Goal: Task Accomplishment & Management: Manage account settings

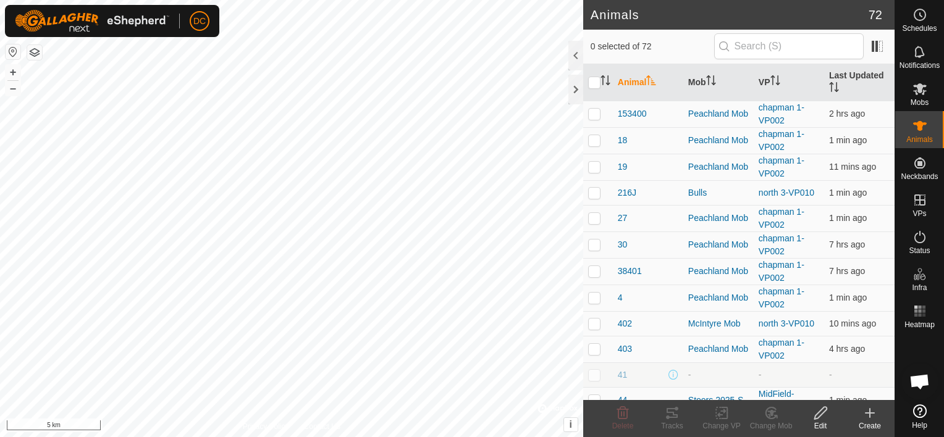
click at [325, 437] on html "DC Schedules Notifications Mobs Animals Neckbands VPs Status Infra Heatmap Help…" at bounding box center [472, 218] width 944 height 437
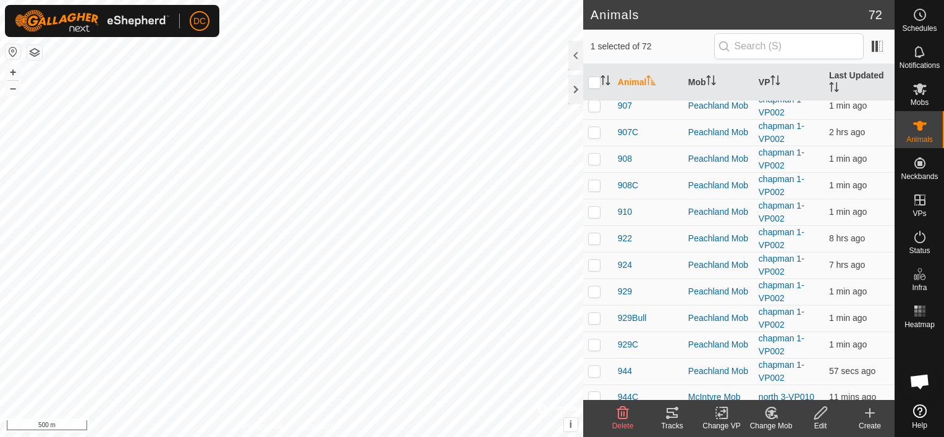
scroll to position [679, 0]
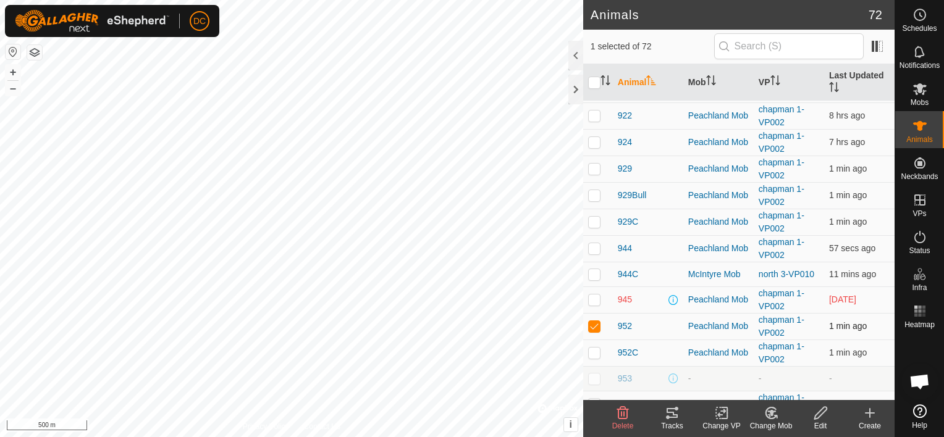
click at [593, 324] on p-checkbox at bounding box center [594, 326] width 12 height 10
checkbox input "true"
click at [671, 416] on icon at bounding box center [672, 413] width 15 height 15
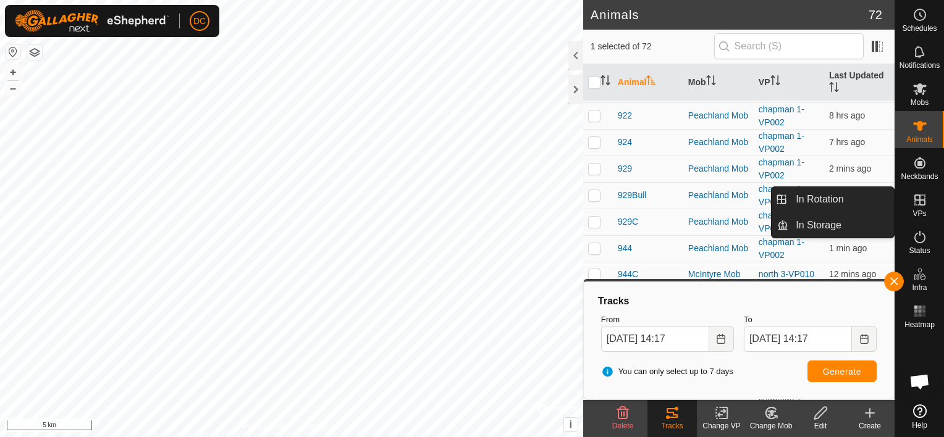
drag, startPoint x: 911, startPoint y: 187, endPoint x: 917, endPoint y: 196, distance: 10.6
click at [917, 196] on icon at bounding box center [919, 200] width 15 height 15
click at [813, 199] on link "In Rotation" at bounding box center [841, 199] width 106 height 25
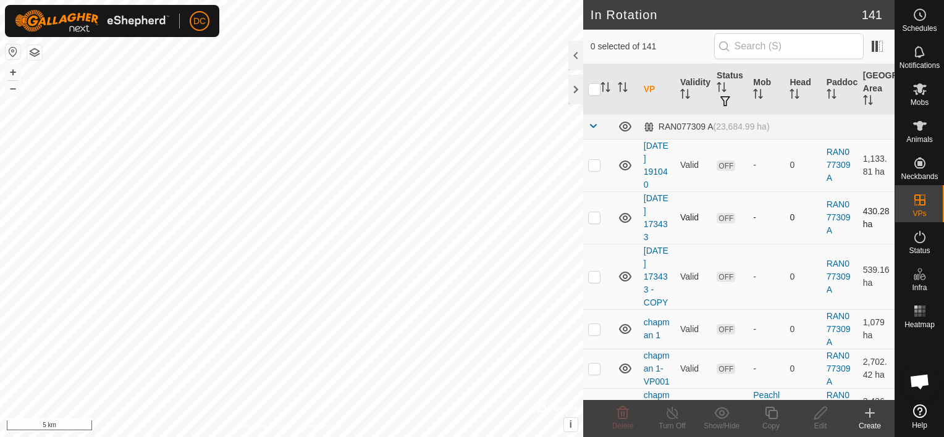
checkbox input "true"
click at [775, 413] on icon at bounding box center [770, 413] width 15 height 15
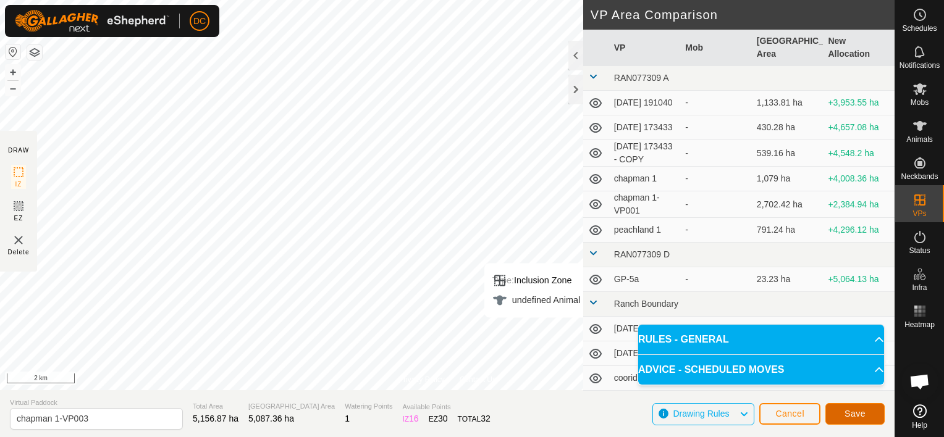
click at [847, 416] on span "Save" at bounding box center [854, 414] width 21 height 10
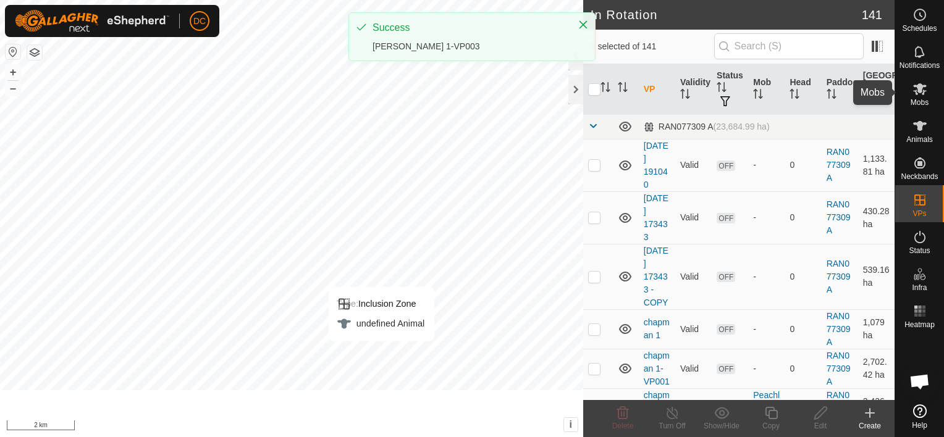
click at [917, 92] on icon at bounding box center [919, 89] width 15 height 15
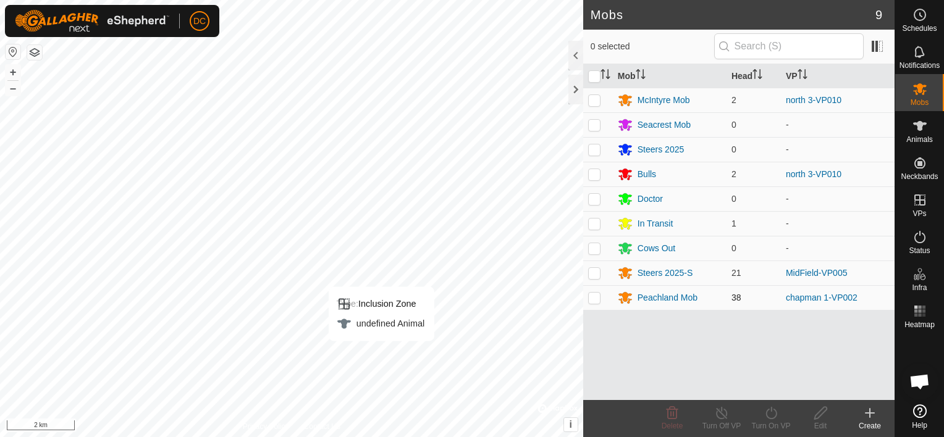
click at [589, 298] on p-checkbox at bounding box center [594, 298] width 12 height 10
checkbox input "true"
click at [772, 413] on icon at bounding box center [770, 413] width 15 height 15
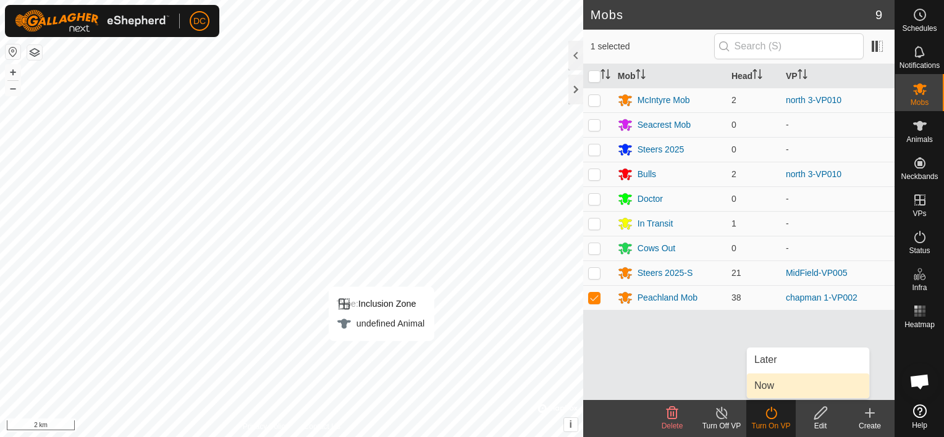
click at [771, 386] on link "Now" at bounding box center [808, 386] width 122 height 25
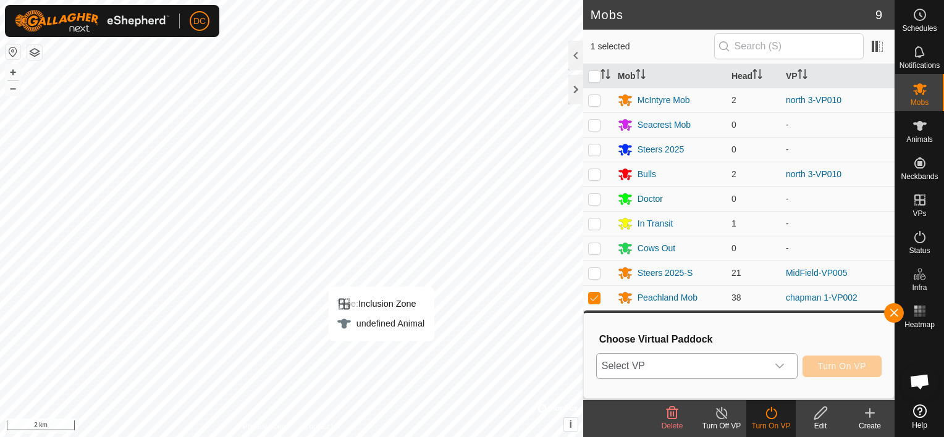
click at [780, 359] on div "dropdown trigger" at bounding box center [779, 366] width 25 height 25
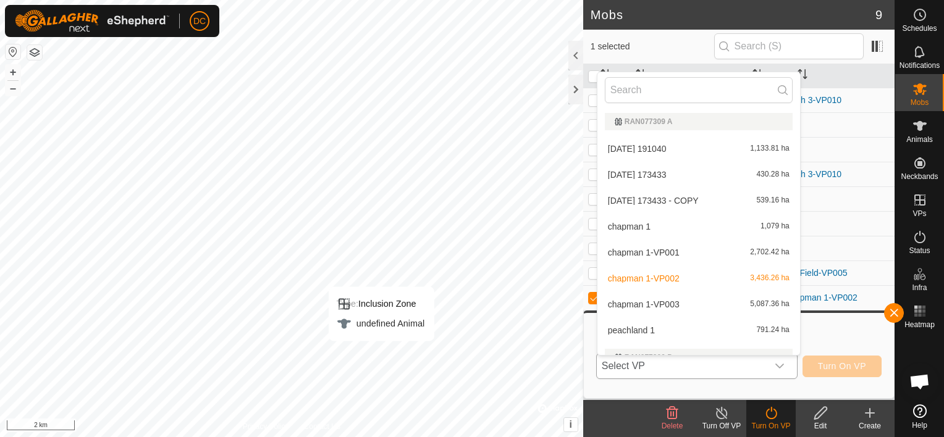
click at [692, 304] on li "chapman 1-VP003 5,087.36 ha" at bounding box center [698, 304] width 203 height 25
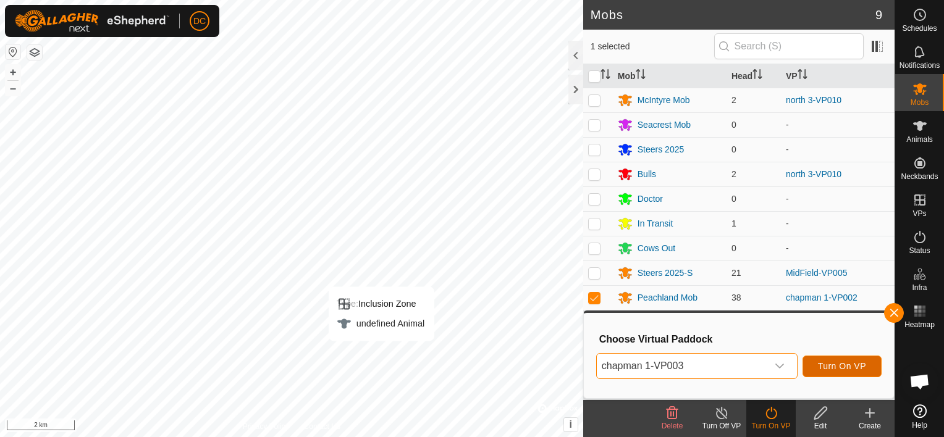
click at [840, 369] on span "Turn On VP" at bounding box center [842, 366] width 48 height 10
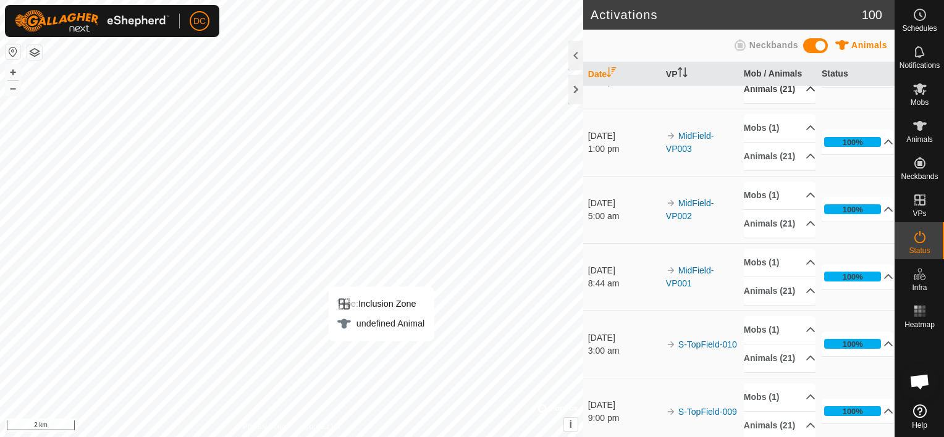
scroll to position [185, 0]
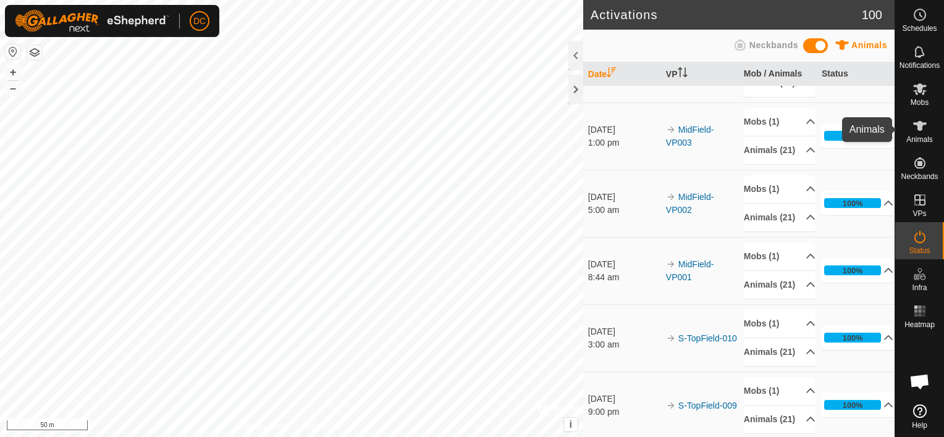
click at [917, 128] on icon at bounding box center [919, 126] width 15 height 15
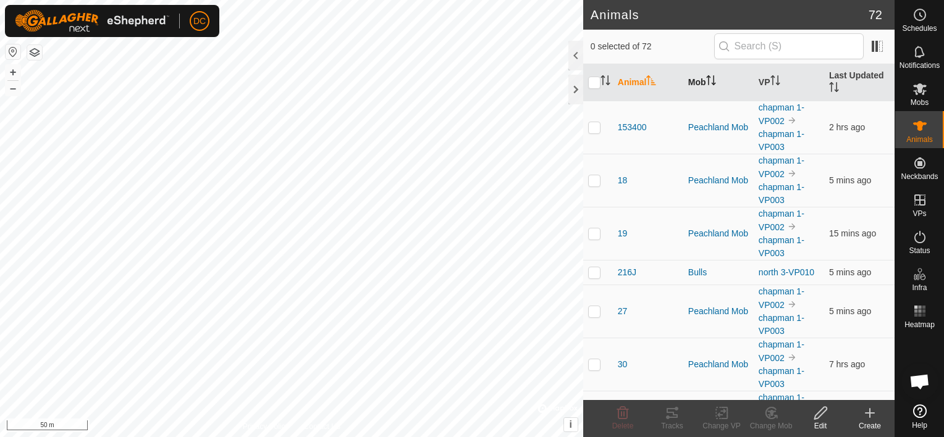
click at [710, 77] on icon "Activate to sort" at bounding box center [711, 80] width 10 height 10
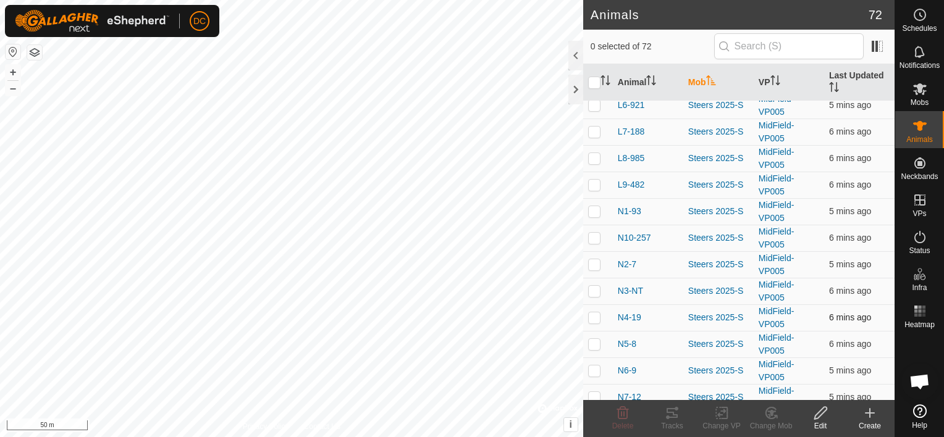
scroll to position [2585, 0]
click at [594, 394] on p-checkbox at bounding box center [594, 399] width 12 height 10
checkbox input "true"
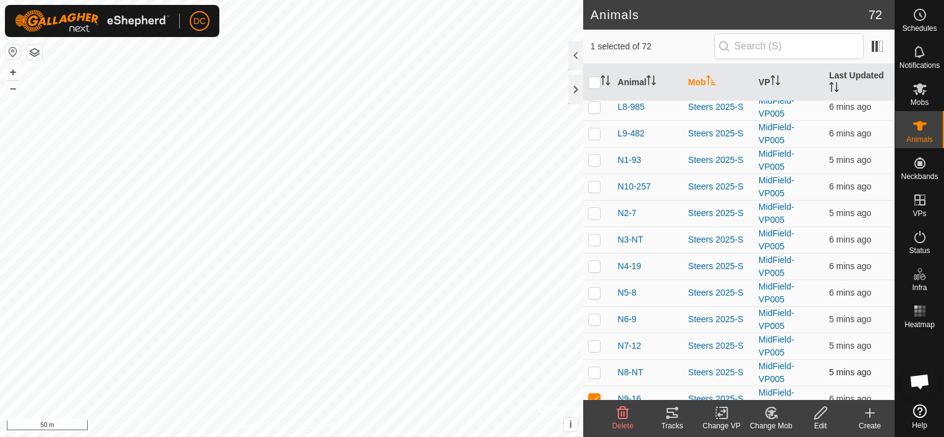
click at [597, 367] on p-checkbox at bounding box center [594, 372] width 12 height 10
checkbox input "true"
click at [594, 341] on p-checkbox at bounding box center [594, 346] width 12 height 10
checkbox input "true"
click at [592, 314] on p-checkbox at bounding box center [594, 319] width 12 height 10
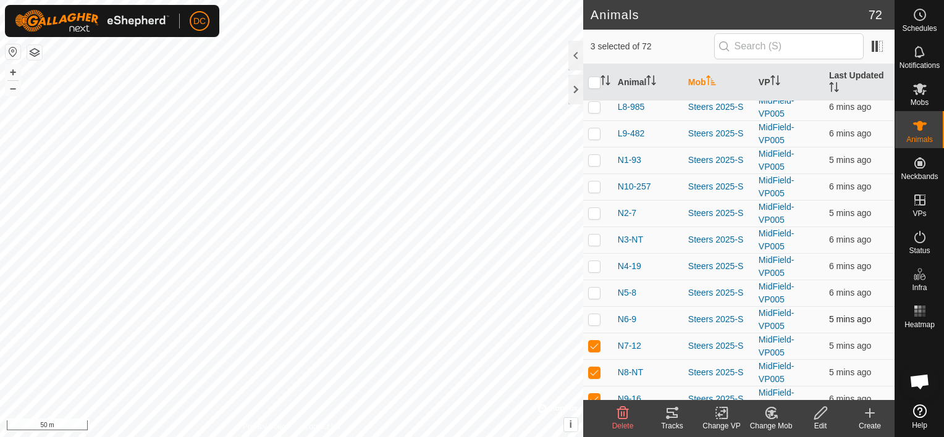
checkbox input "true"
click at [595, 288] on p-checkbox at bounding box center [594, 293] width 12 height 10
checkbox input "true"
click at [598, 261] on p-checkbox at bounding box center [594, 266] width 12 height 10
checkbox input "true"
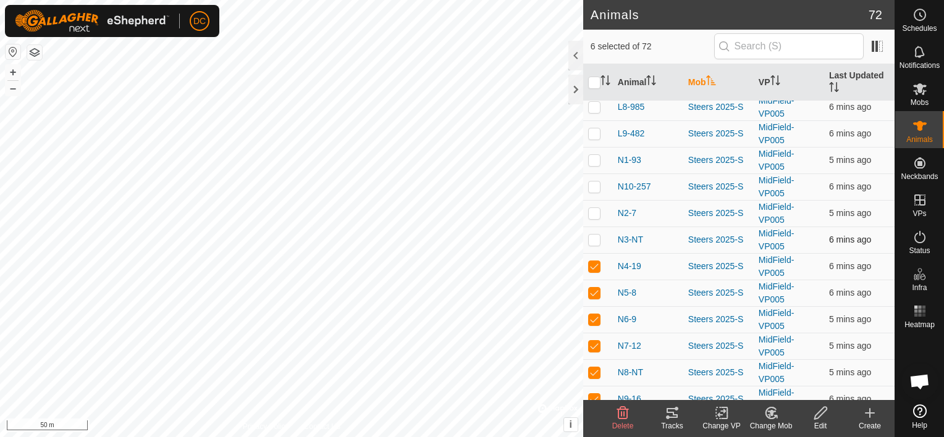
click at [595, 235] on p-checkbox at bounding box center [594, 240] width 12 height 10
checkbox input "true"
click at [596, 208] on p-checkbox at bounding box center [594, 213] width 12 height 10
checkbox input "true"
click at [595, 182] on p-checkbox at bounding box center [594, 187] width 12 height 10
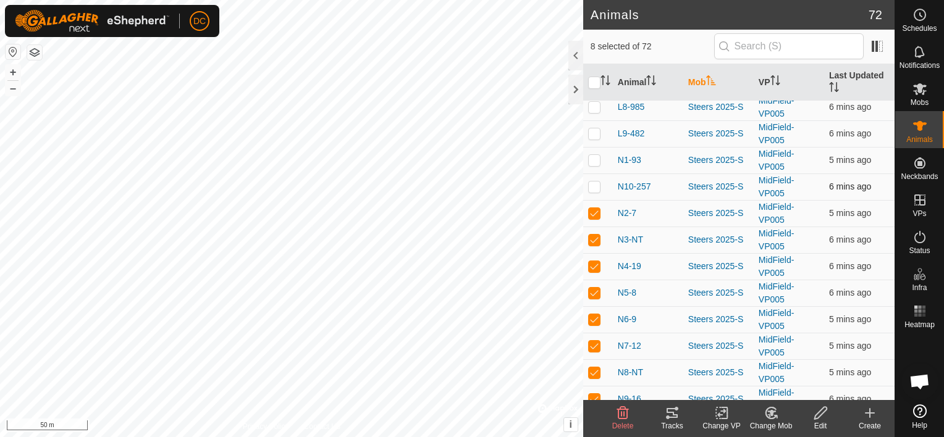
checkbox input "true"
click at [590, 155] on p-checkbox at bounding box center [594, 160] width 12 height 10
checkbox input "true"
click at [670, 414] on icon at bounding box center [672, 413] width 15 height 15
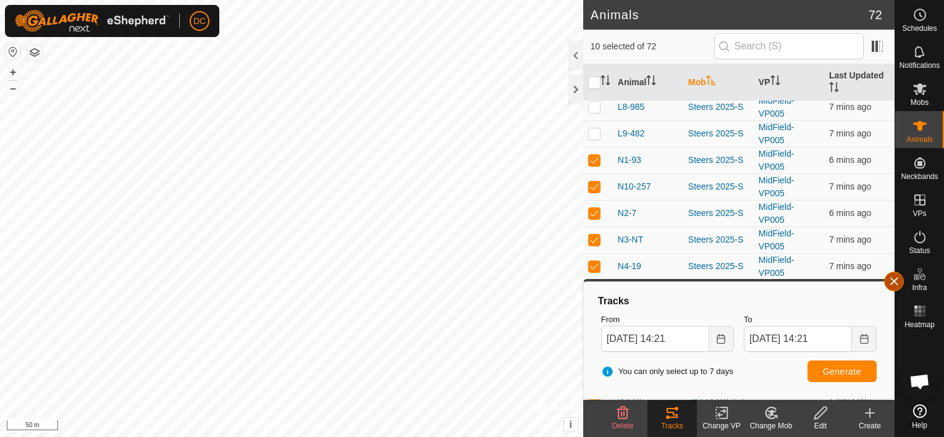
click at [892, 280] on button "button" at bounding box center [894, 282] width 20 height 20
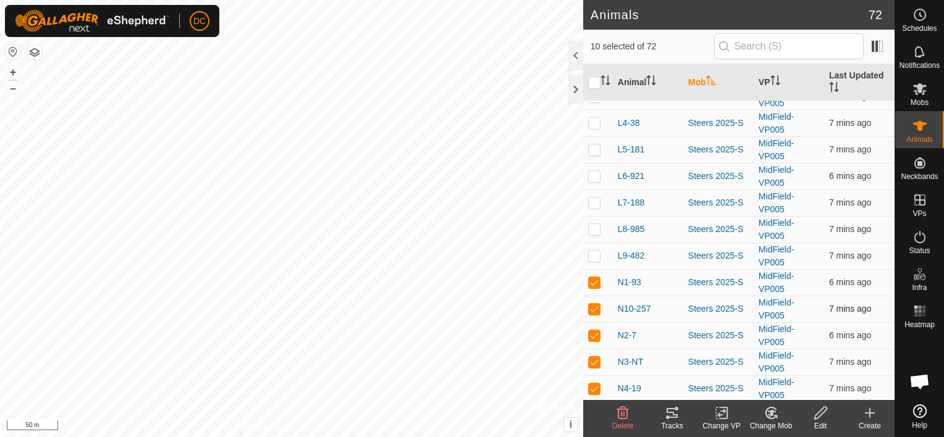
scroll to position [2462, 0]
click at [595, 80] on input "checkbox" at bounding box center [594, 83] width 12 height 12
checkbox input "true"
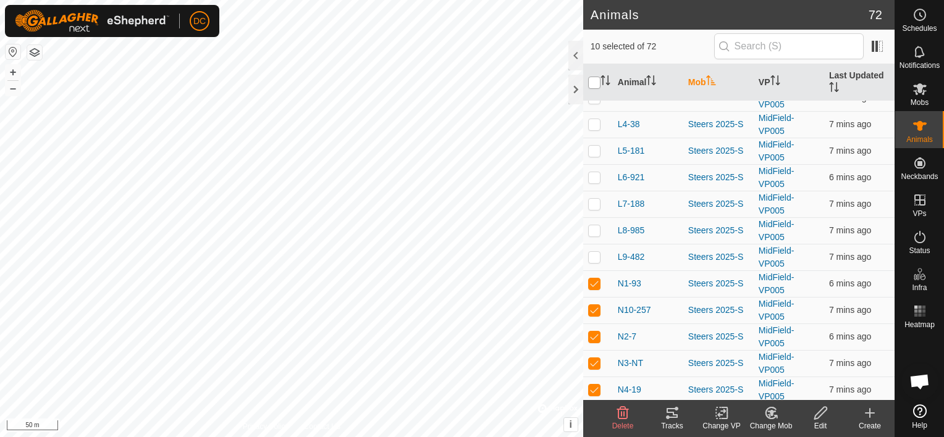
checkbox input "true"
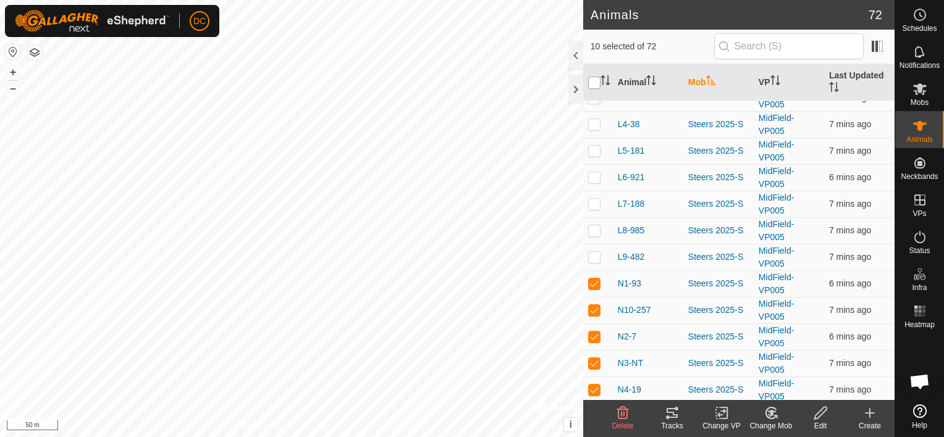
checkbox input "true"
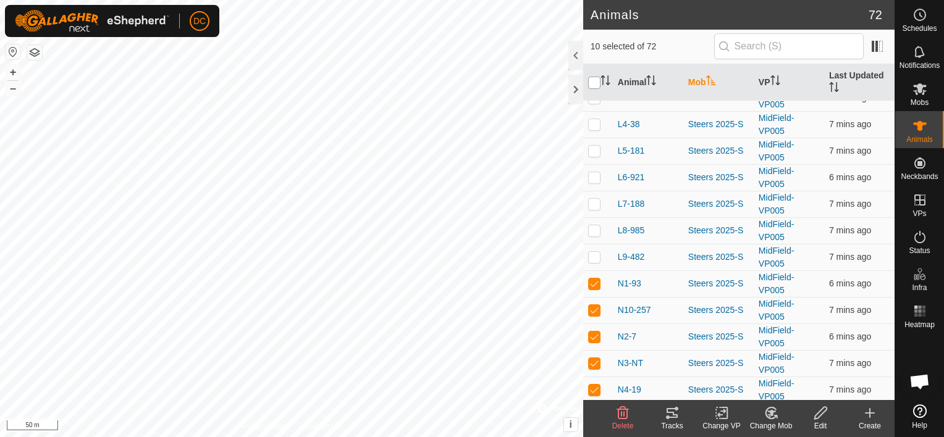
checkbox input "true"
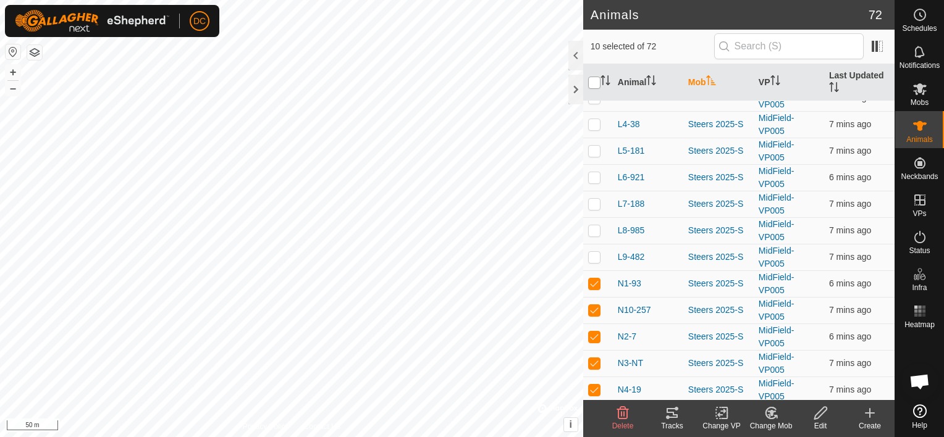
checkbox input "true"
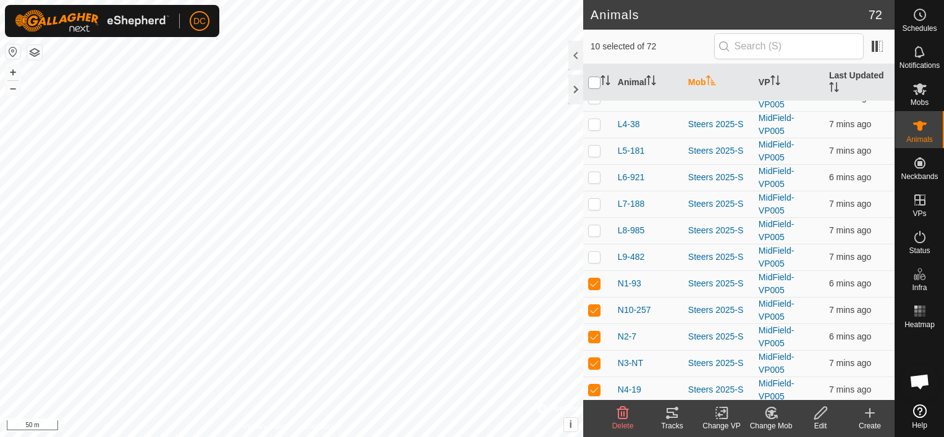
checkbox input "true"
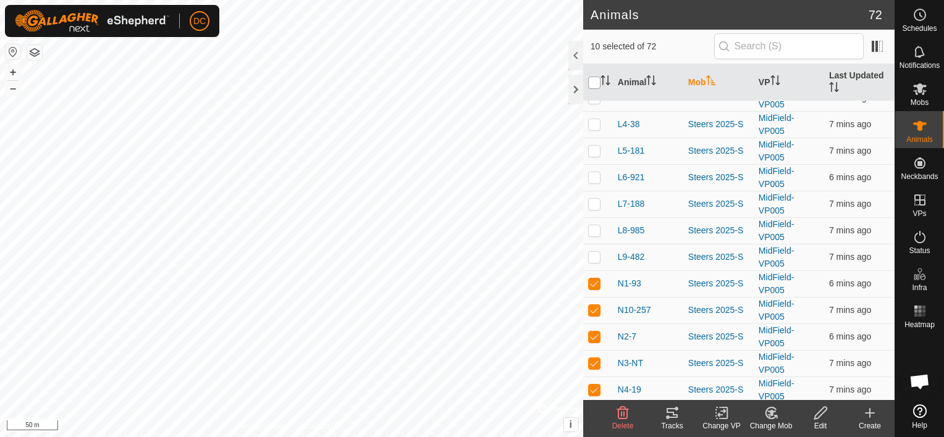
checkbox input "true"
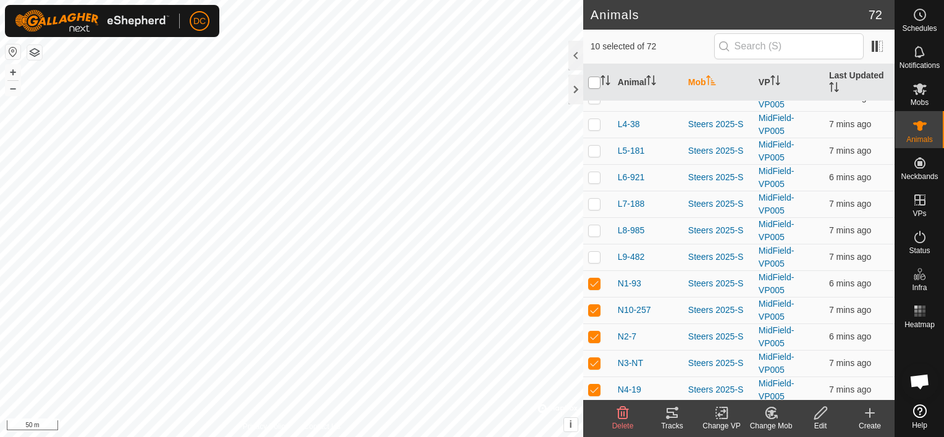
checkbox input "true"
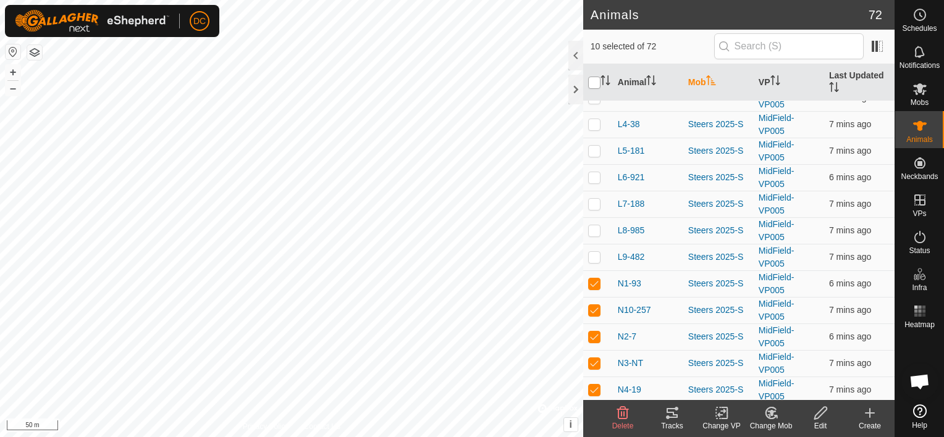
checkbox input "true"
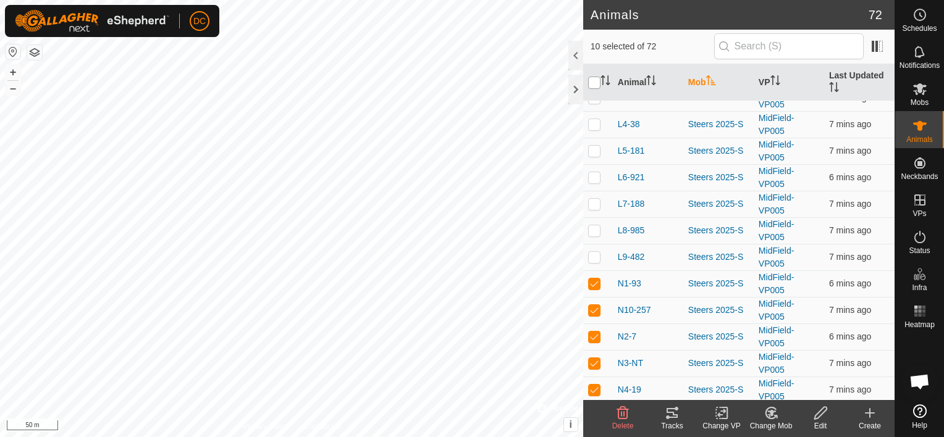
checkbox input "true"
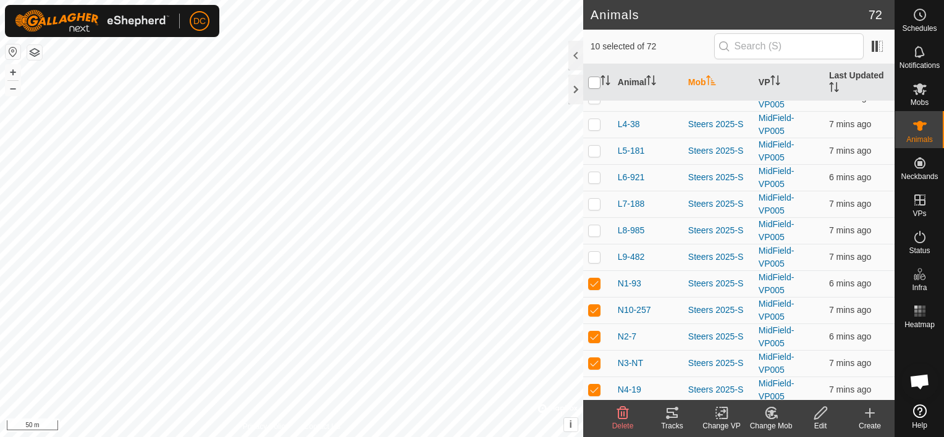
checkbox input "true"
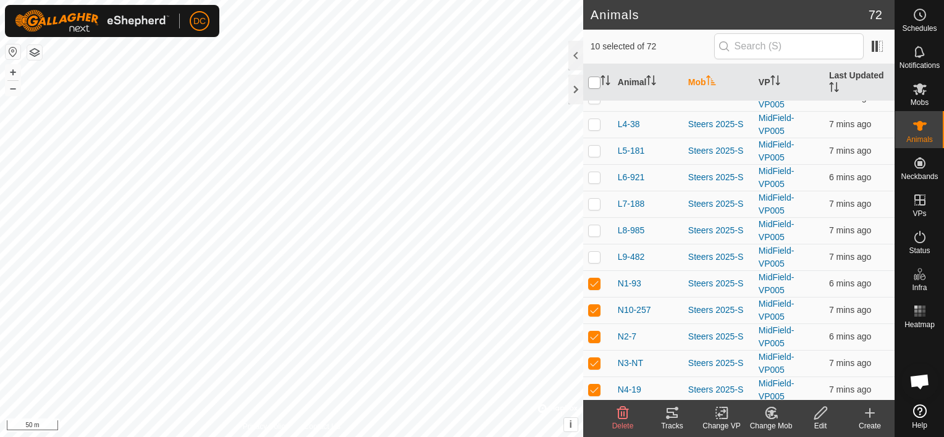
checkbox input "true"
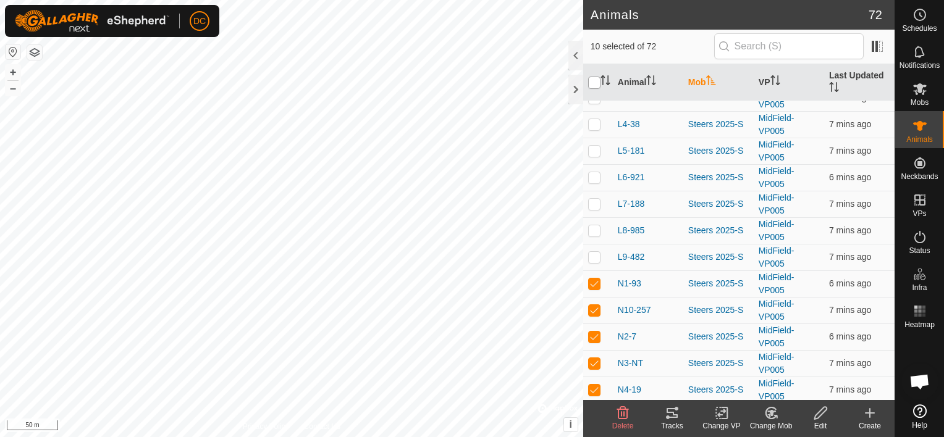
checkbox input "true"
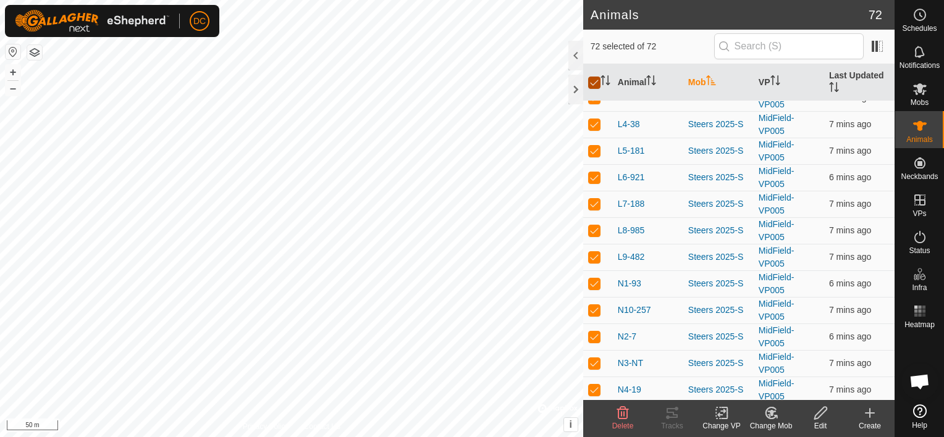
click at [595, 80] on input "checkbox" at bounding box center [594, 83] width 12 height 12
checkbox input "false"
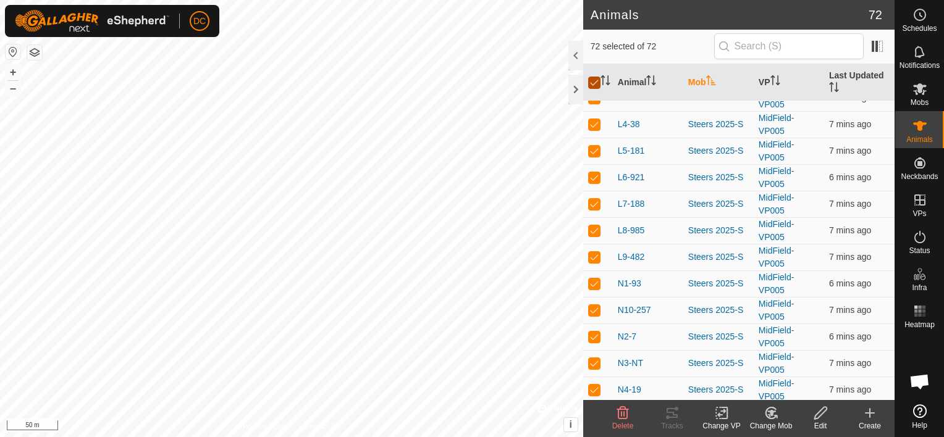
checkbox input "false"
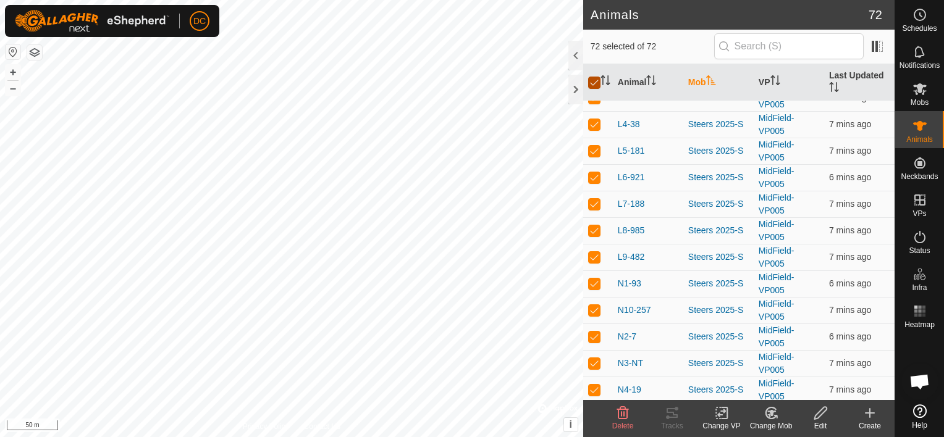
checkbox input "false"
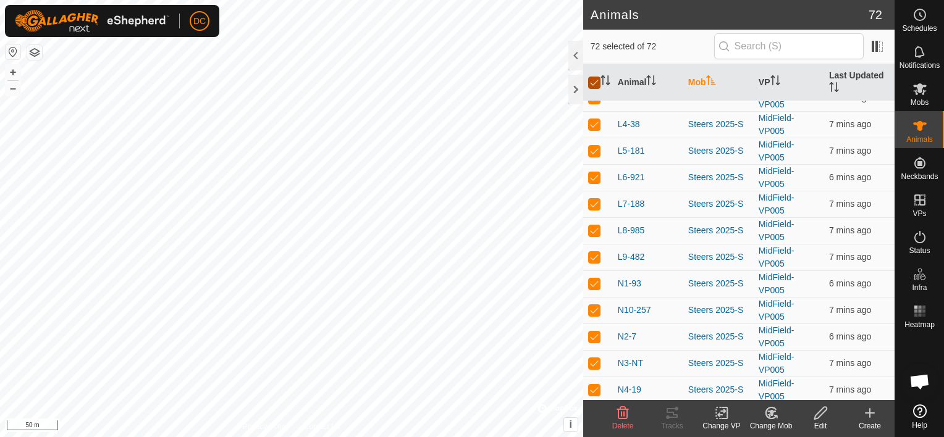
checkbox input "false"
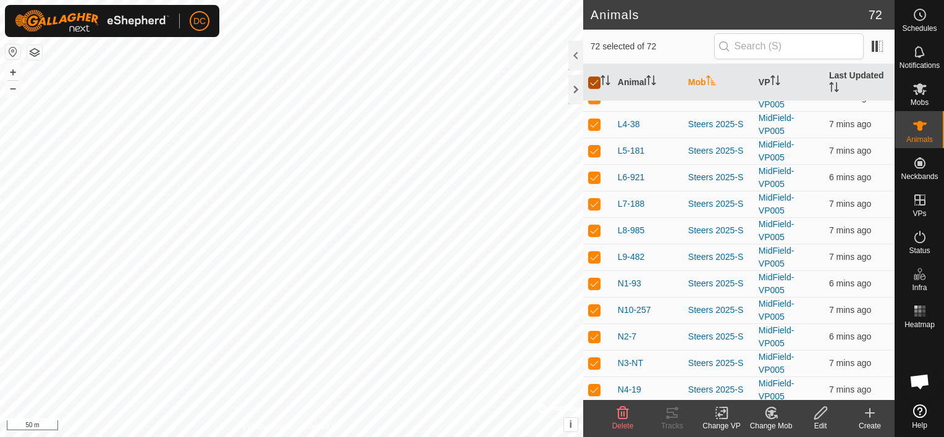
checkbox input "false"
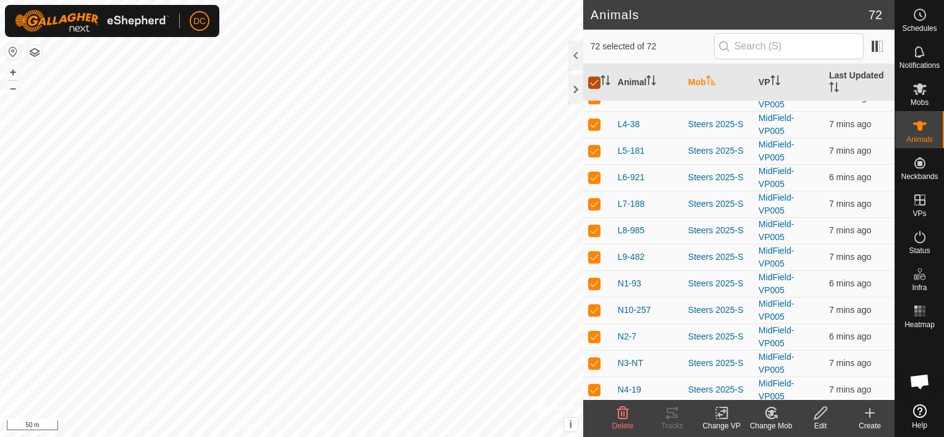
checkbox input "false"
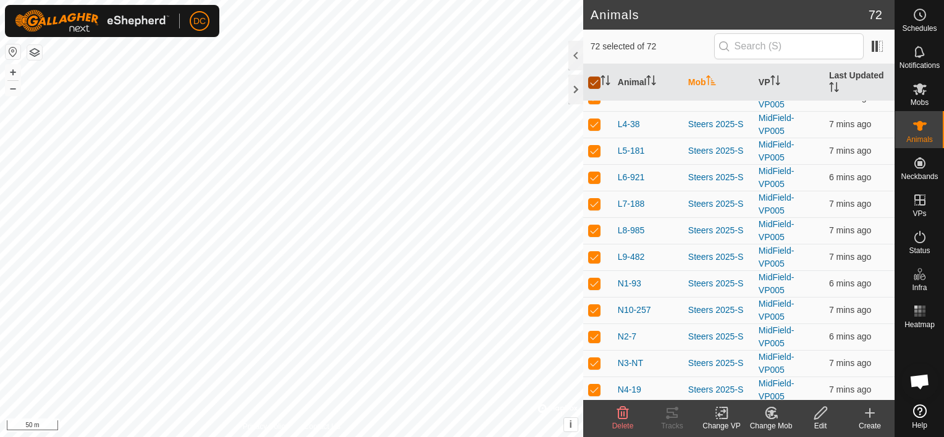
checkbox input "false"
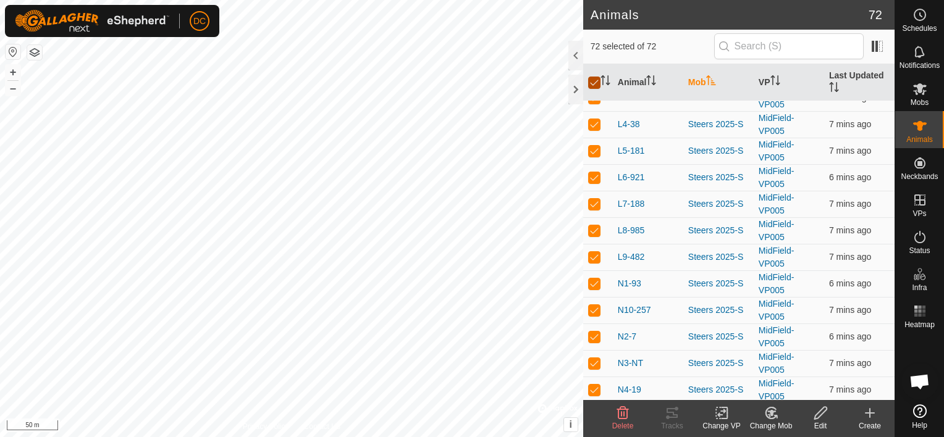
checkbox input "false"
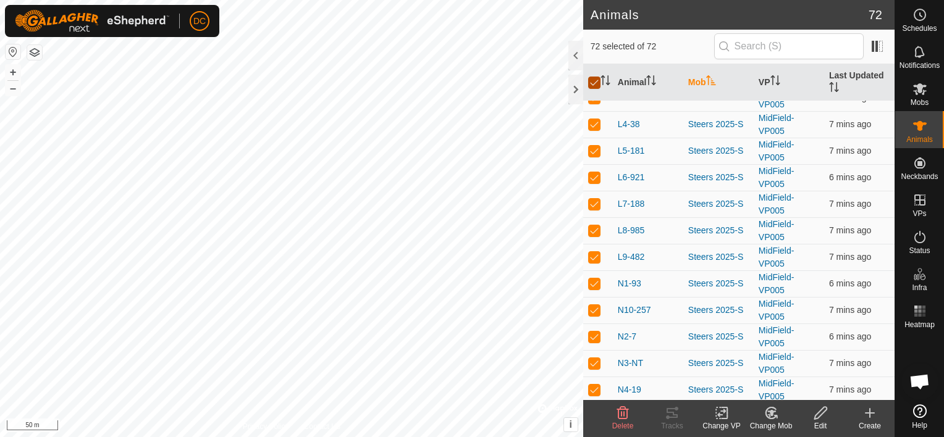
checkbox input "false"
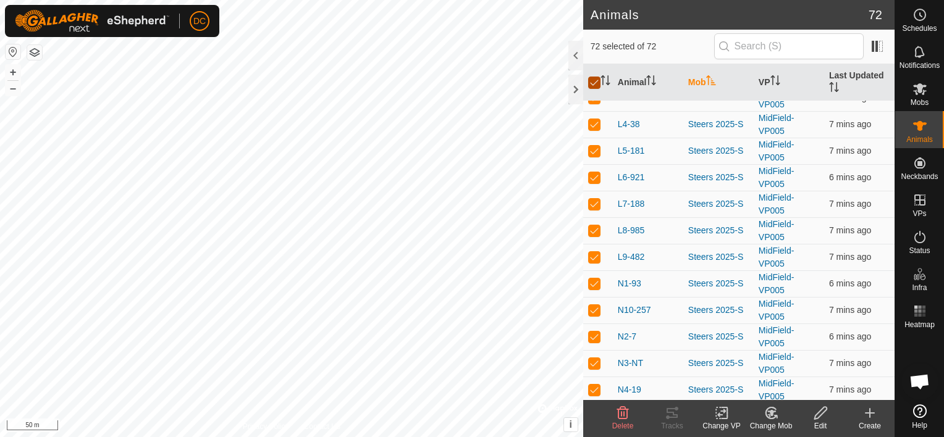
checkbox input "false"
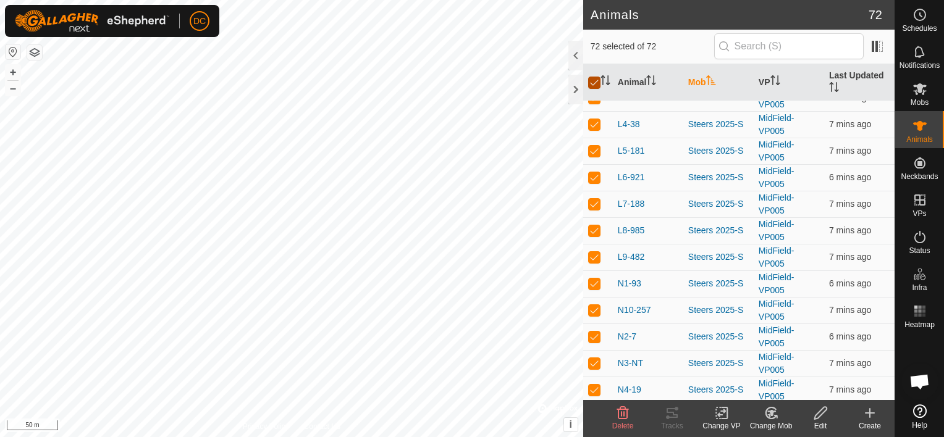
checkbox input "false"
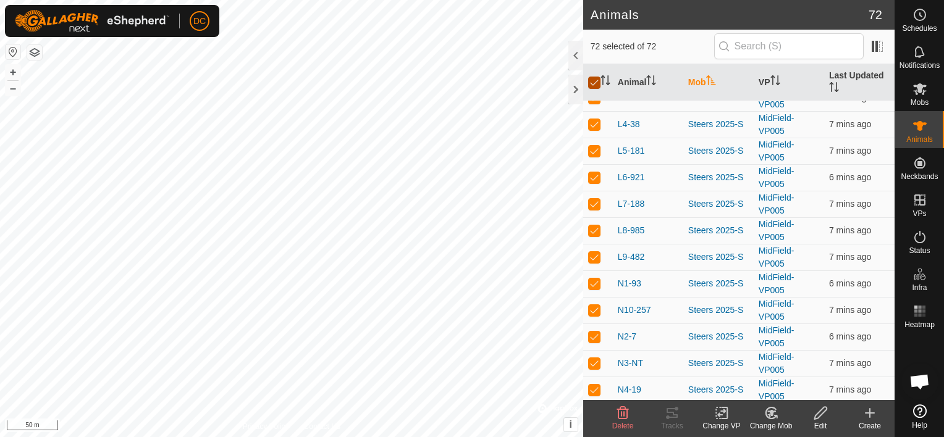
checkbox input "false"
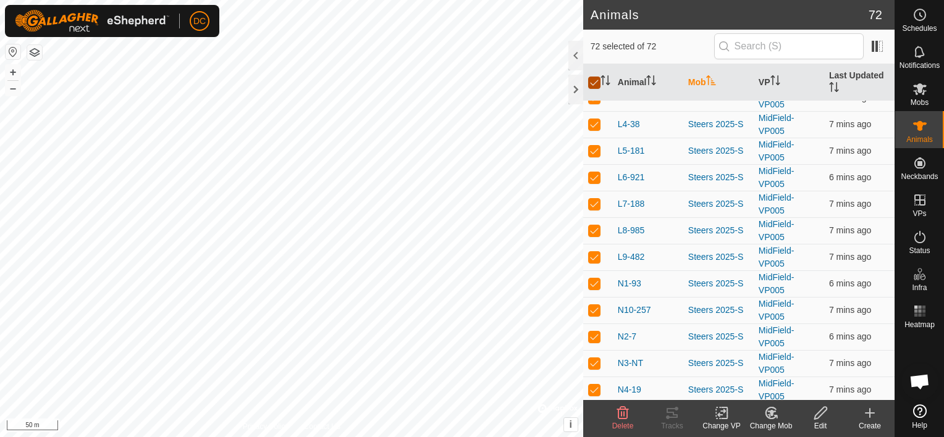
checkbox input "false"
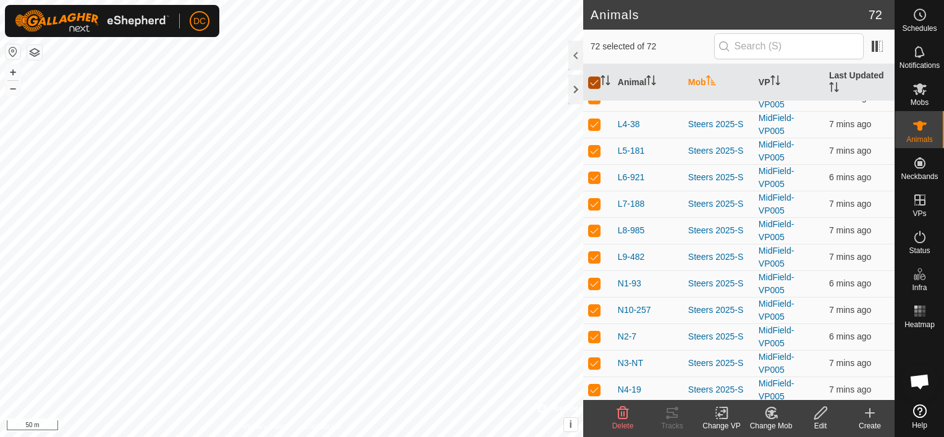
checkbox input "false"
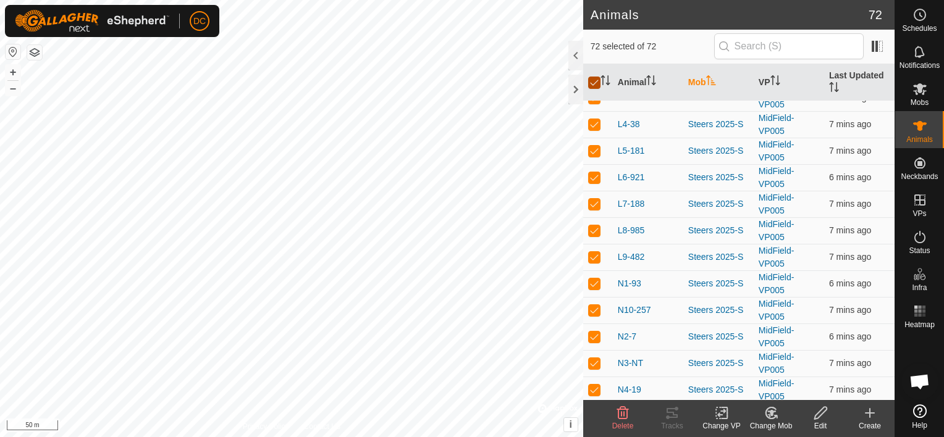
checkbox input "false"
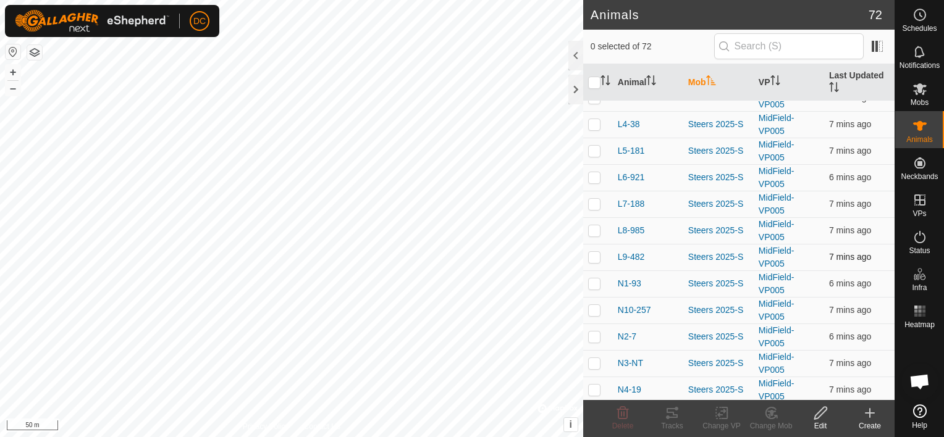
click at [590, 252] on p-checkbox at bounding box center [594, 257] width 12 height 10
checkbox input "true"
click at [593, 217] on td at bounding box center [598, 230] width 30 height 27
checkbox input "true"
click at [596, 199] on p-checkbox at bounding box center [594, 204] width 12 height 10
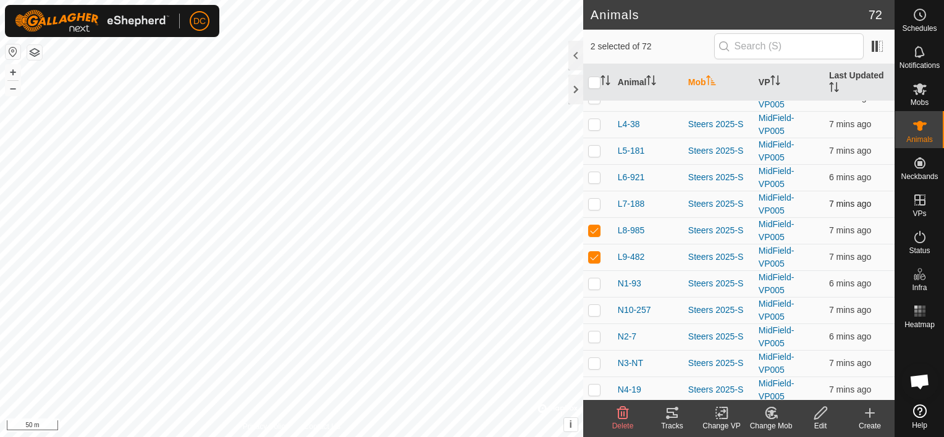
checkbox input "true"
click at [596, 172] on p-checkbox at bounding box center [594, 177] width 12 height 10
checkbox input "true"
click at [596, 146] on p-checkbox at bounding box center [594, 151] width 12 height 10
checkbox input "true"
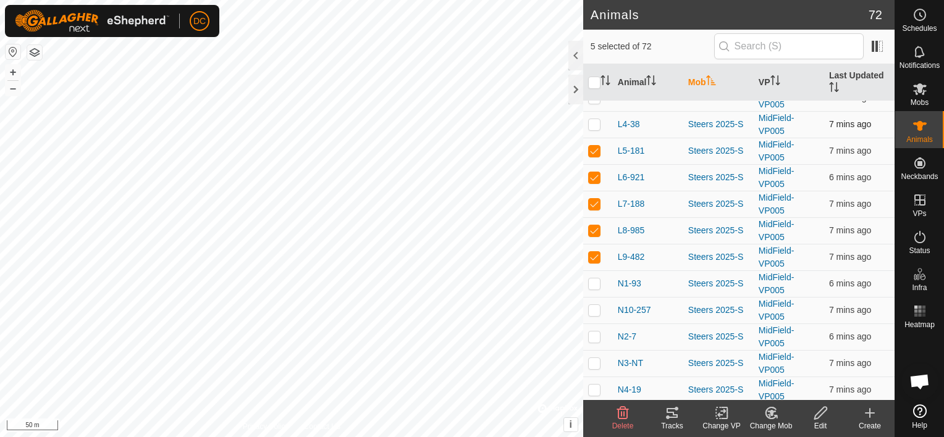
click at [595, 119] on p-checkbox at bounding box center [594, 124] width 12 height 10
checkbox input "true"
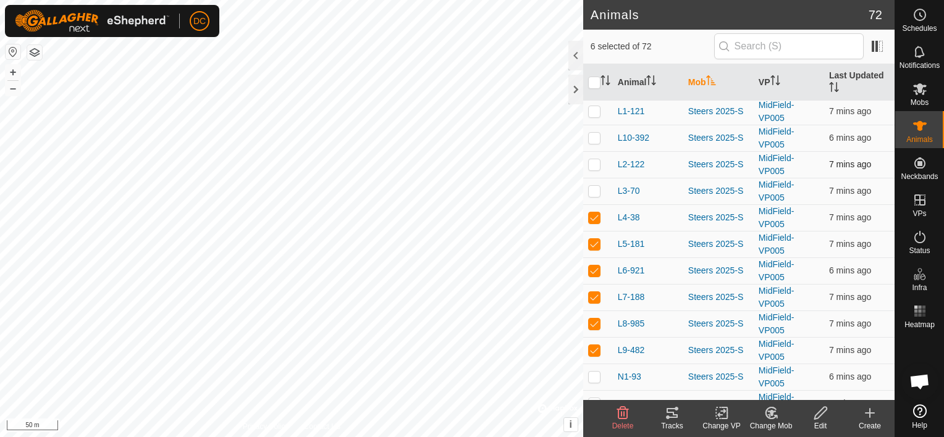
scroll to position [2338, 0]
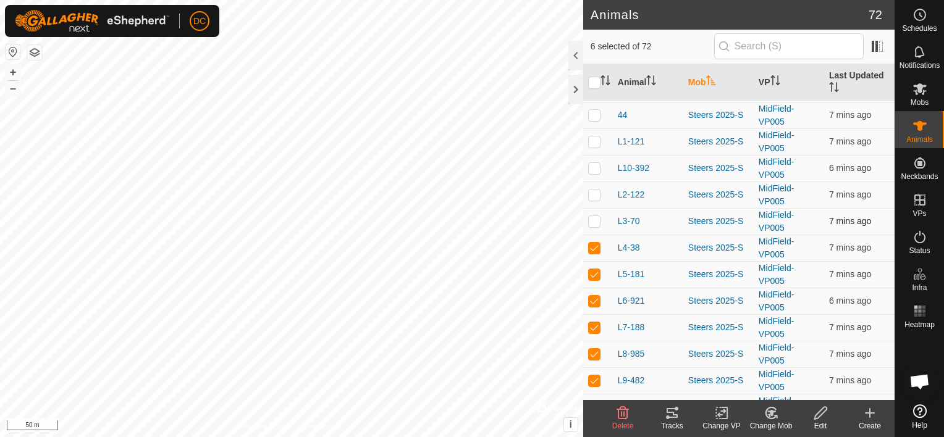
click at [595, 216] on p-checkbox at bounding box center [594, 221] width 12 height 10
checkbox input "true"
click at [592, 190] on p-checkbox at bounding box center [594, 195] width 12 height 10
checkbox input "true"
click at [594, 163] on p-checkbox at bounding box center [594, 168] width 12 height 10
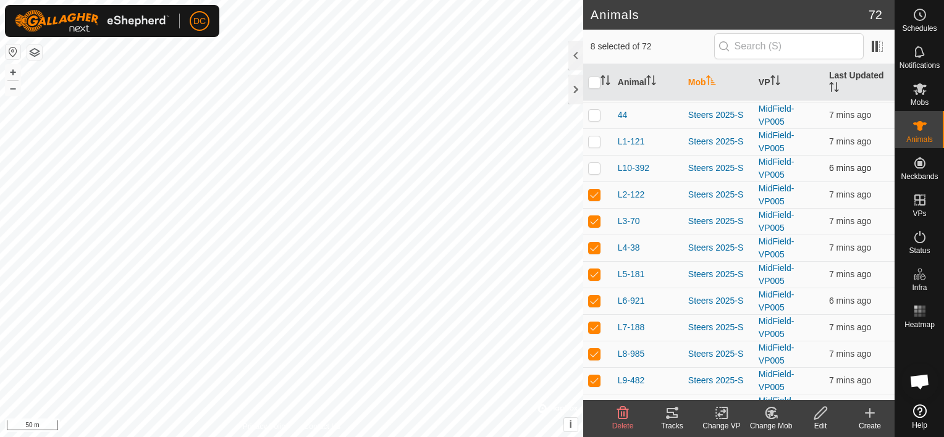
checkbox input "true"
click at [593, 136] on p-checkbox at bounding box center [594, 141] width 12 height 10
checkbox input "true"
click at [670, 417] on icon at bounding box center [671, 413] width 11 height 10
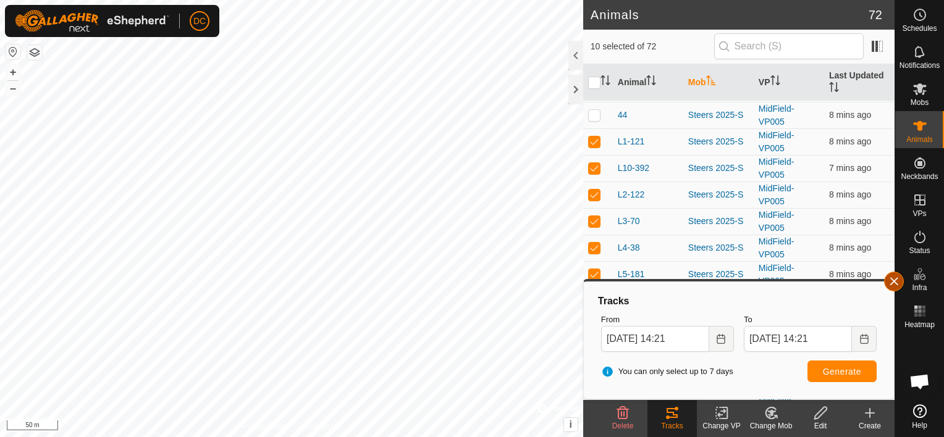
click at [894, 279] on button "button" at bounding box center [894, 282] width 20 height 20
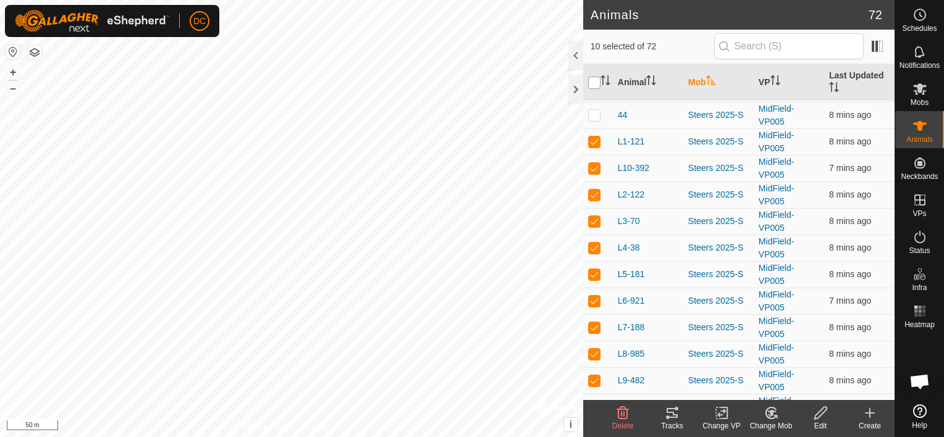
click at [593, 80] on input "checkbox" at bounding box center [594, 83] width 12 height 12
checkbox input "true"
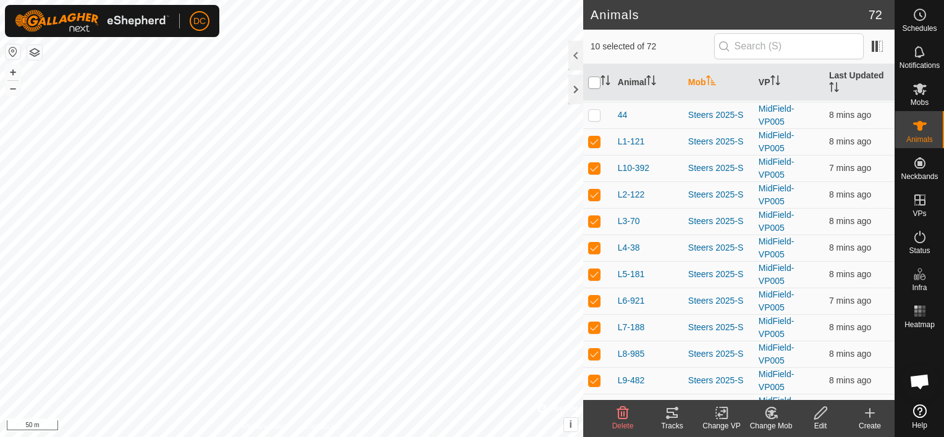
checkbox input "true"
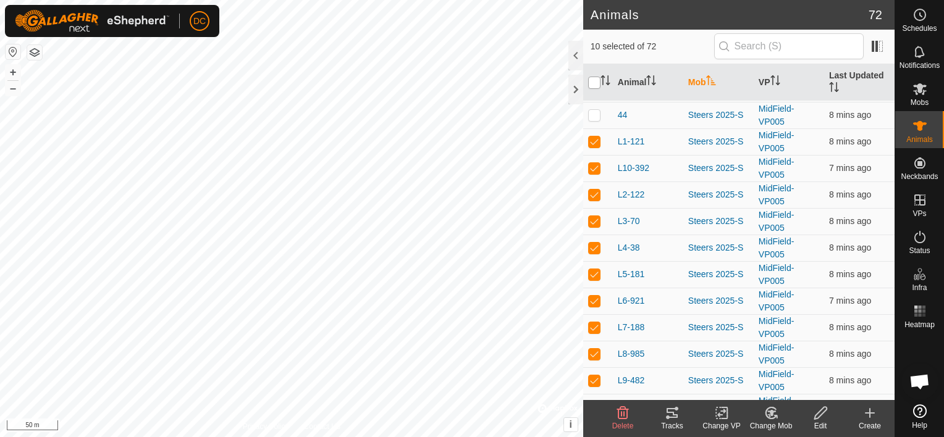
checkbox input "true"
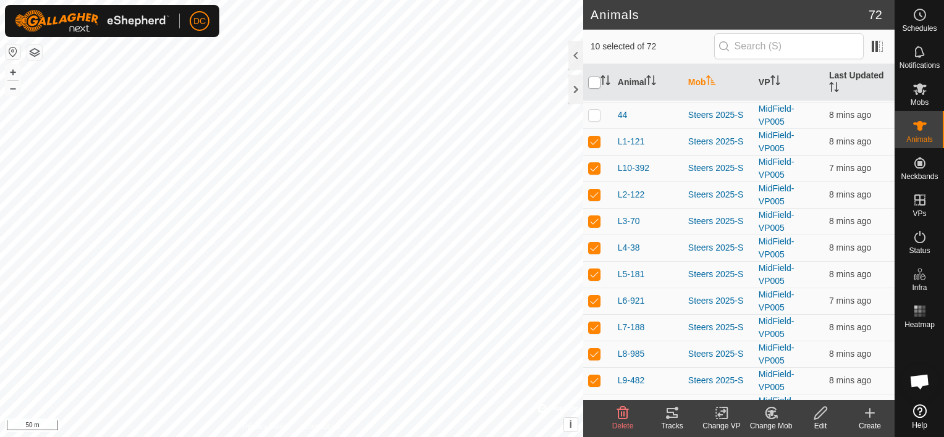
checkbox input "true"
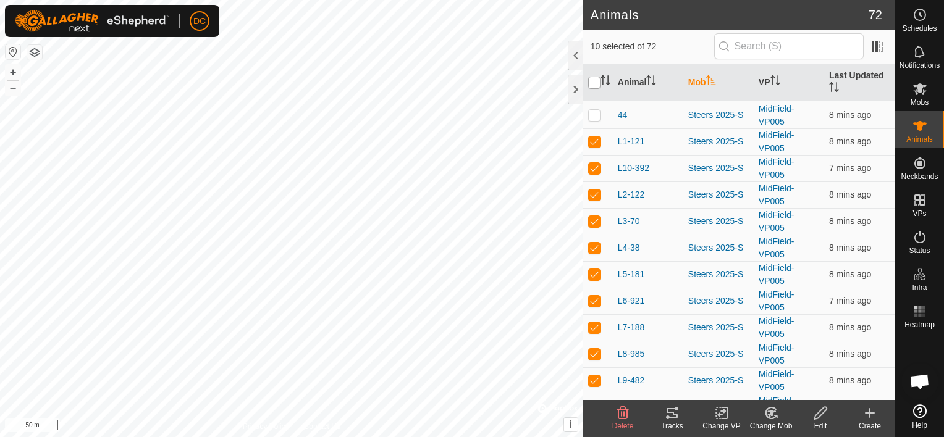
checkbox input "true"
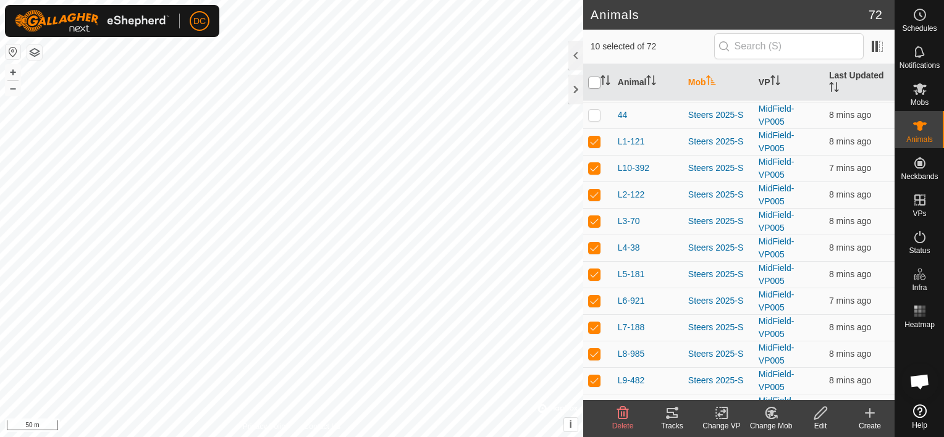
checkbox input "true"
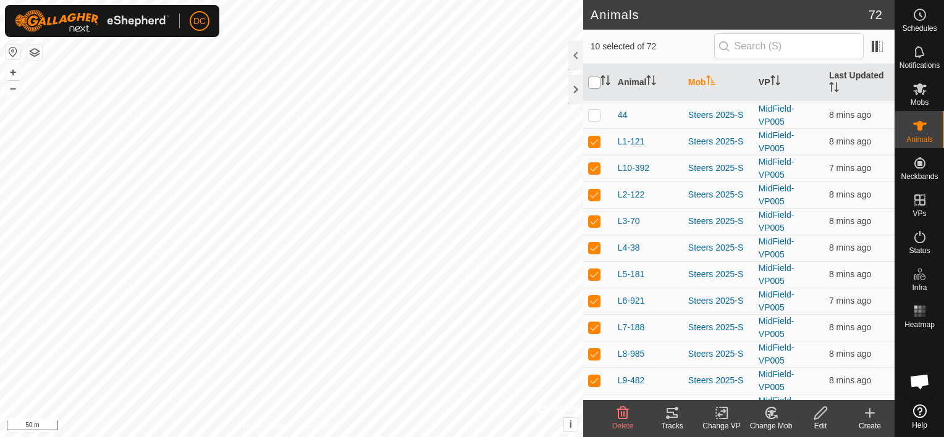
checkbox input "true"
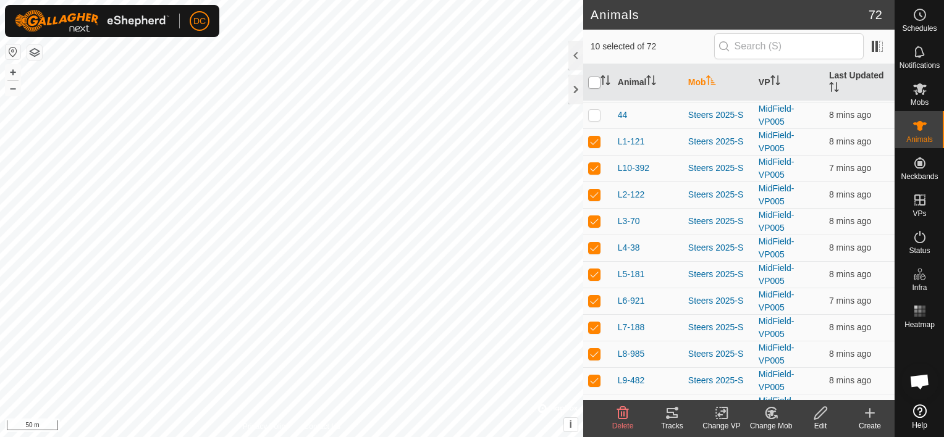
checkbox input "true"
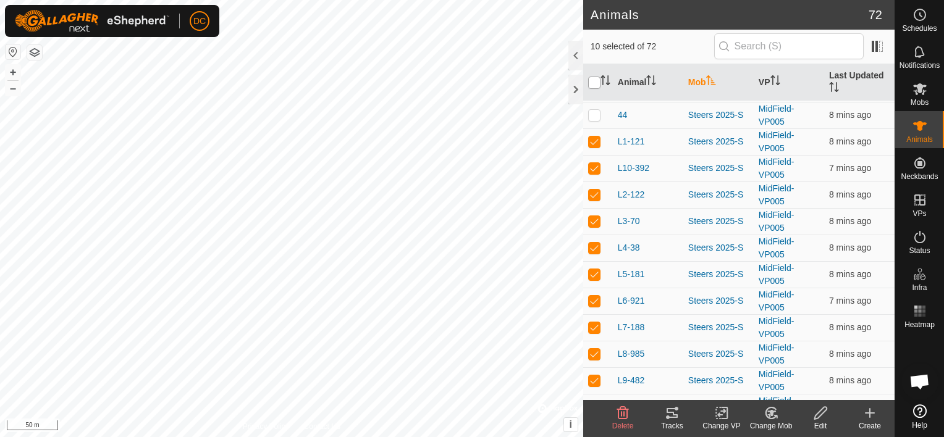
checkbox input "true"
click at [593, 80] on input "checkbox" at bounding box center [594, 83] width 12 height 12
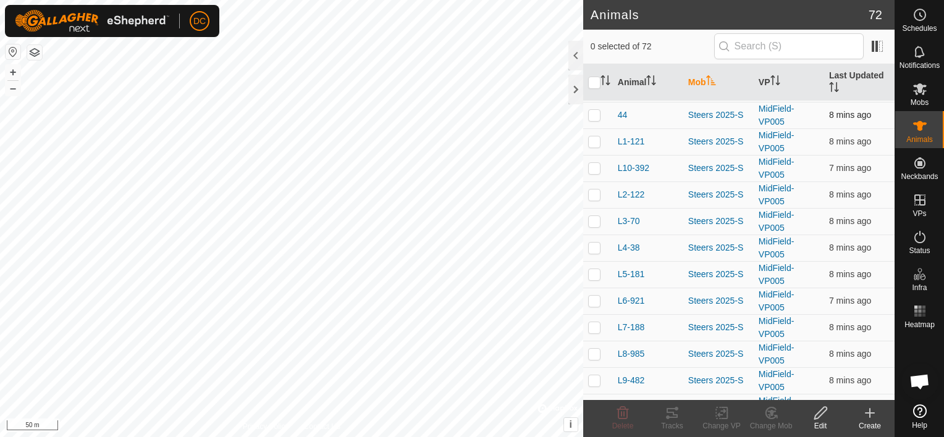
click at [595, 110] on p-checkbox at bounding box center [594, 115] width 12 height 10
click at [670, 415] on icon at bounding box center [672, 413] width 15 height 15
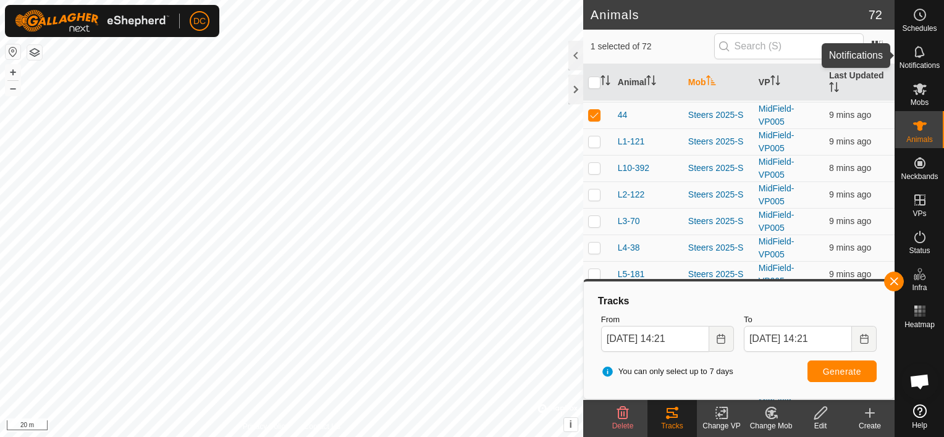
click at [920, 52] on icon at bounding box center [919, 51] width 15 height 15
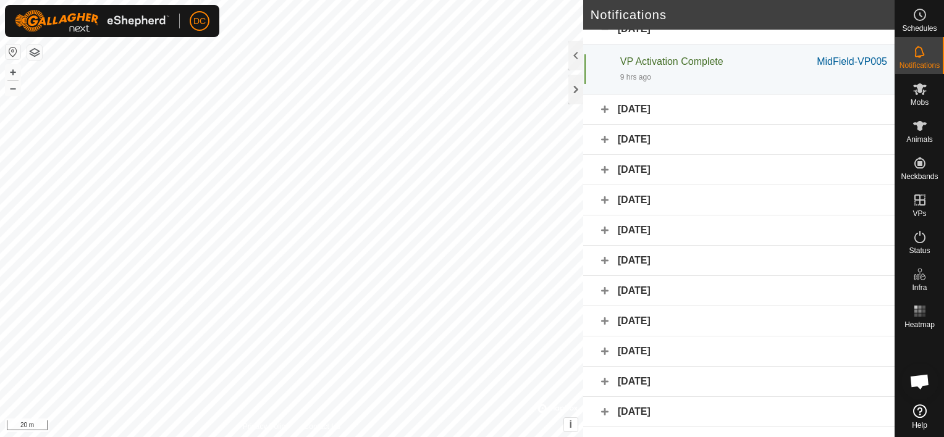
scroll to position [0, 0]
